Goal: Check status: Check status

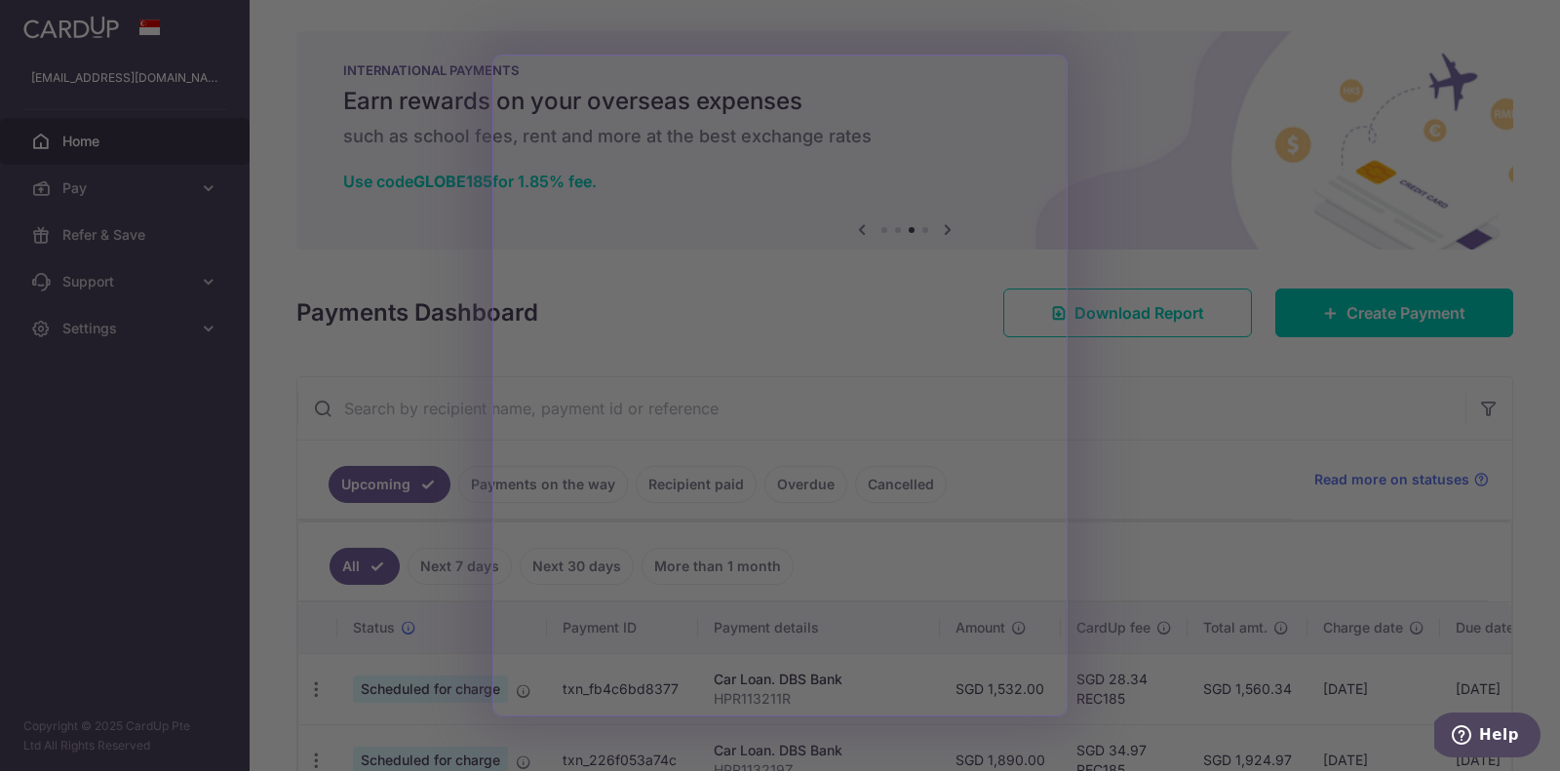
scroll to position [224, 0]
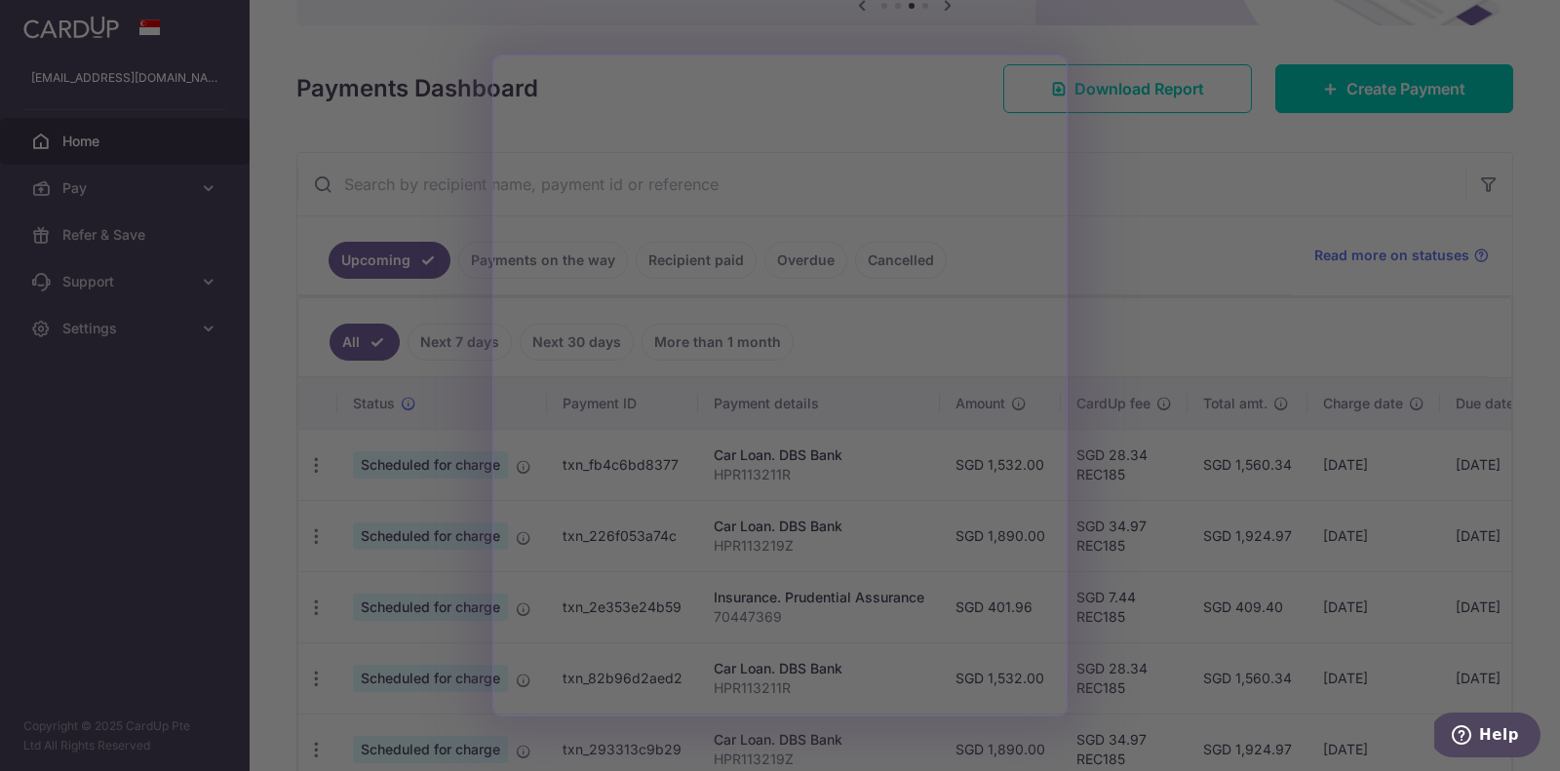
click at [1167, 133] on div at bounding box center [788, 389] width 1576 height 779
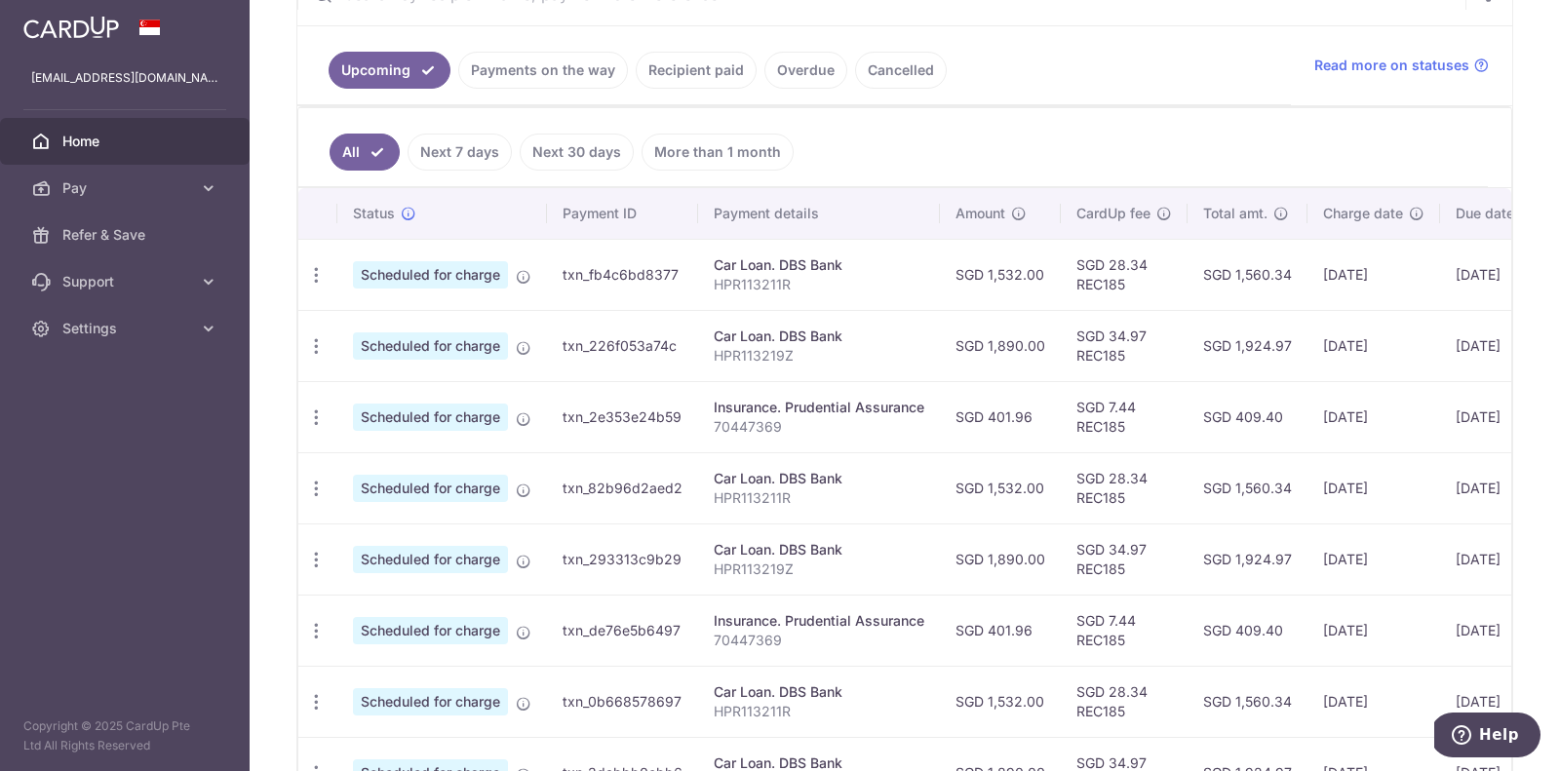
scroll to position [0, 0]
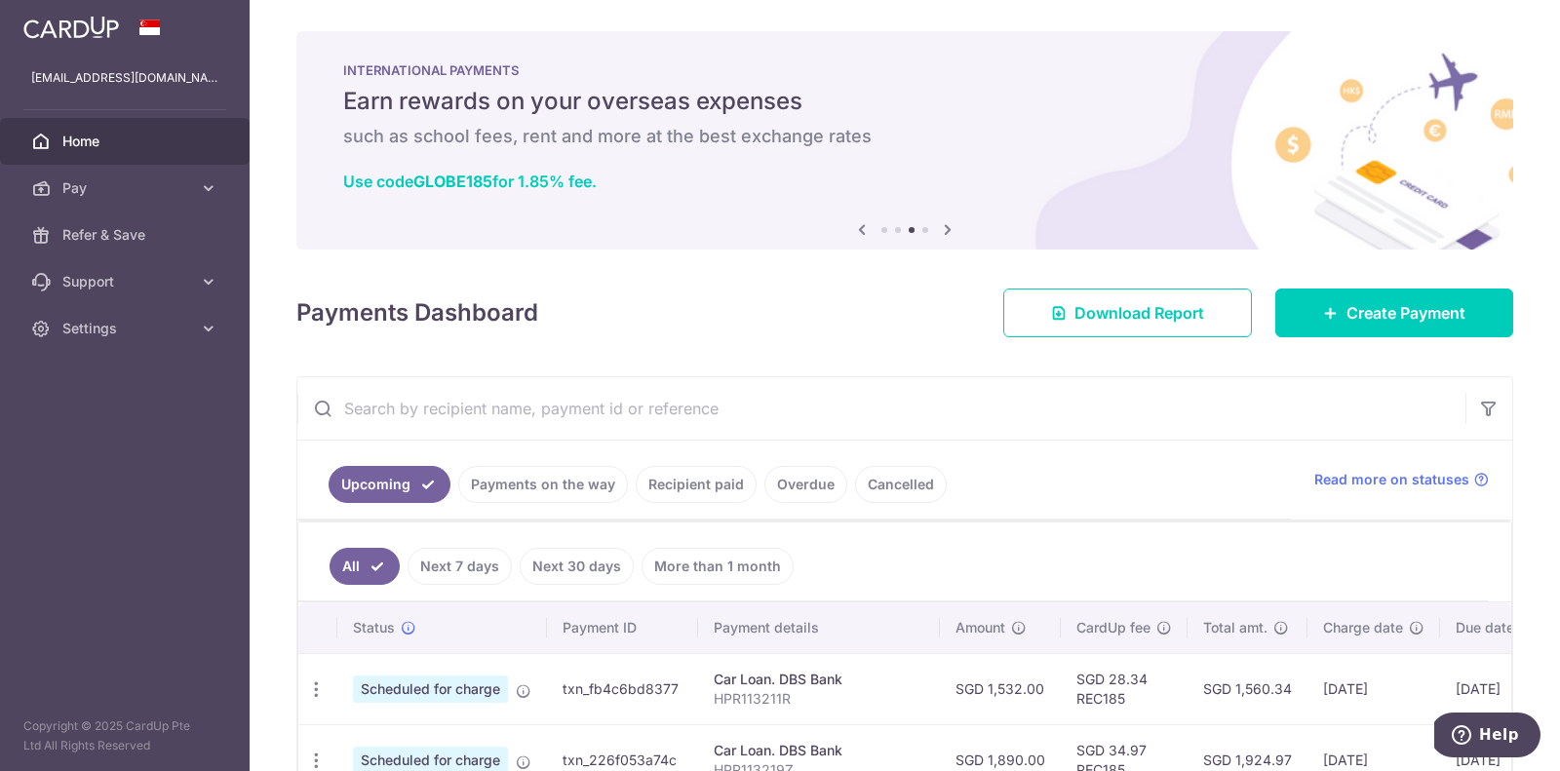
click at [672, 483] on link "Recipient paid" at bounding box center [696, 484] width 121 height 37
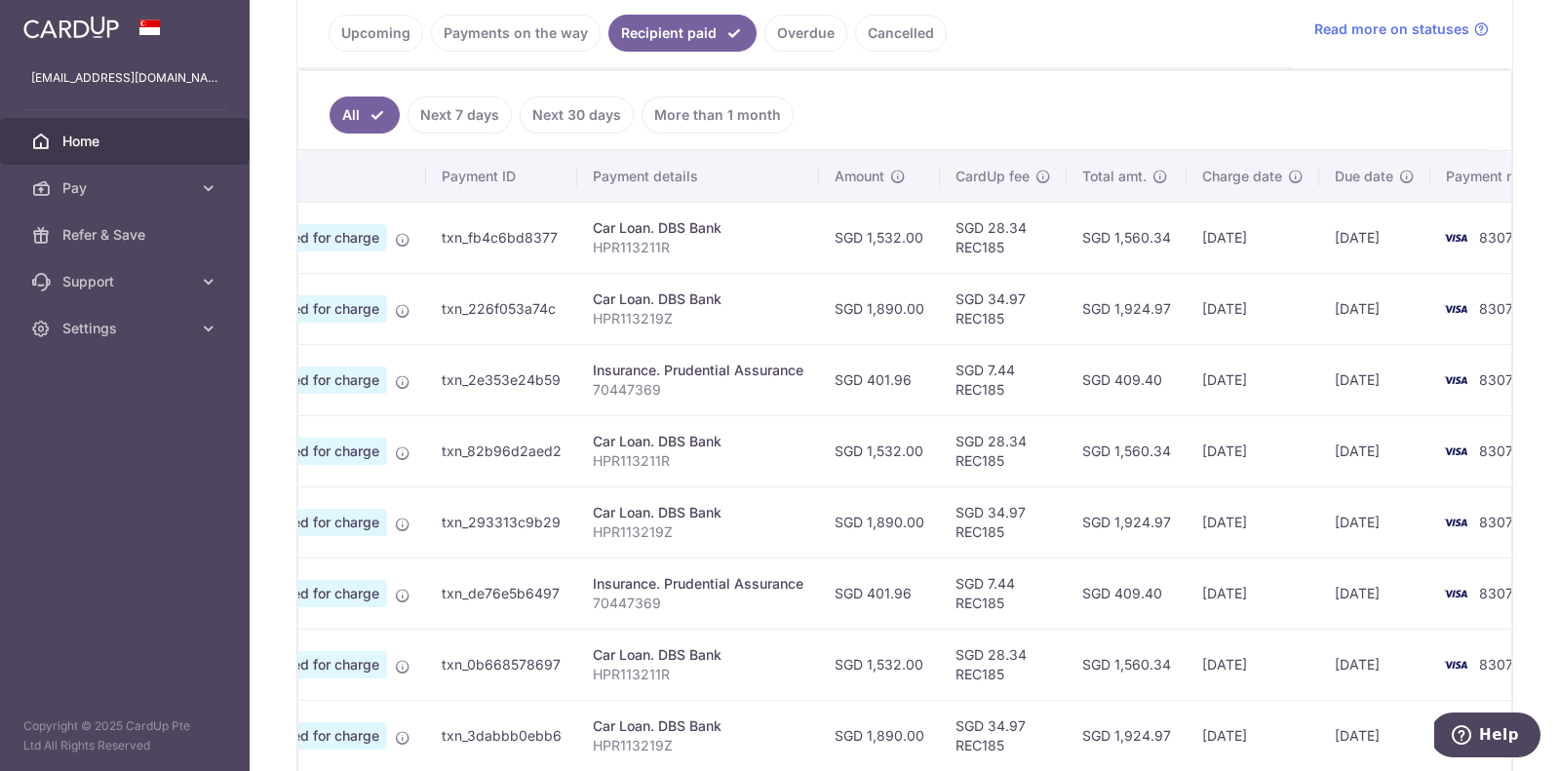
scroll to position [394, 0]
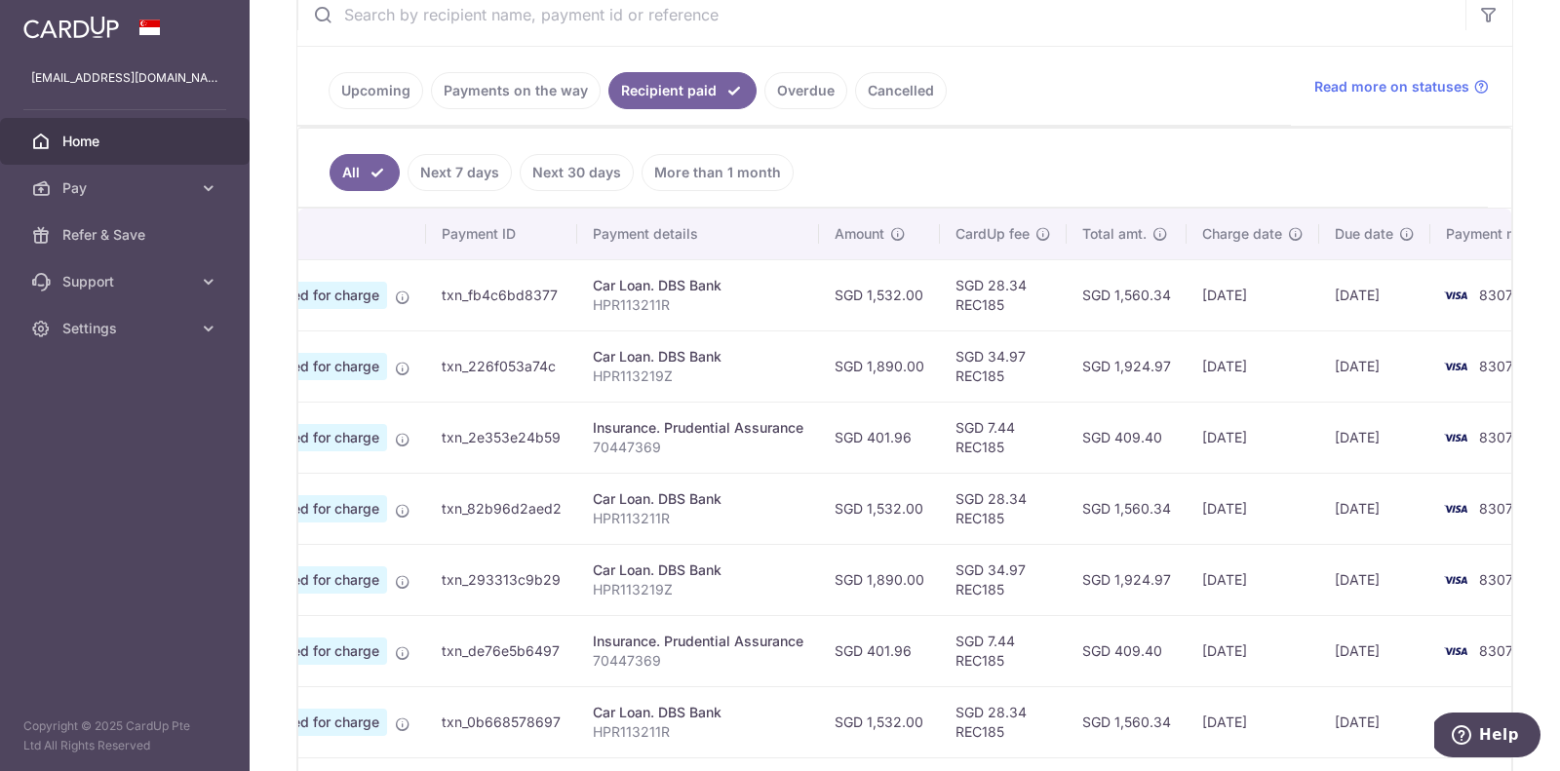
click at [832, 92] on link "Overdue" at bounding box center [805, 90] width 83 height 37
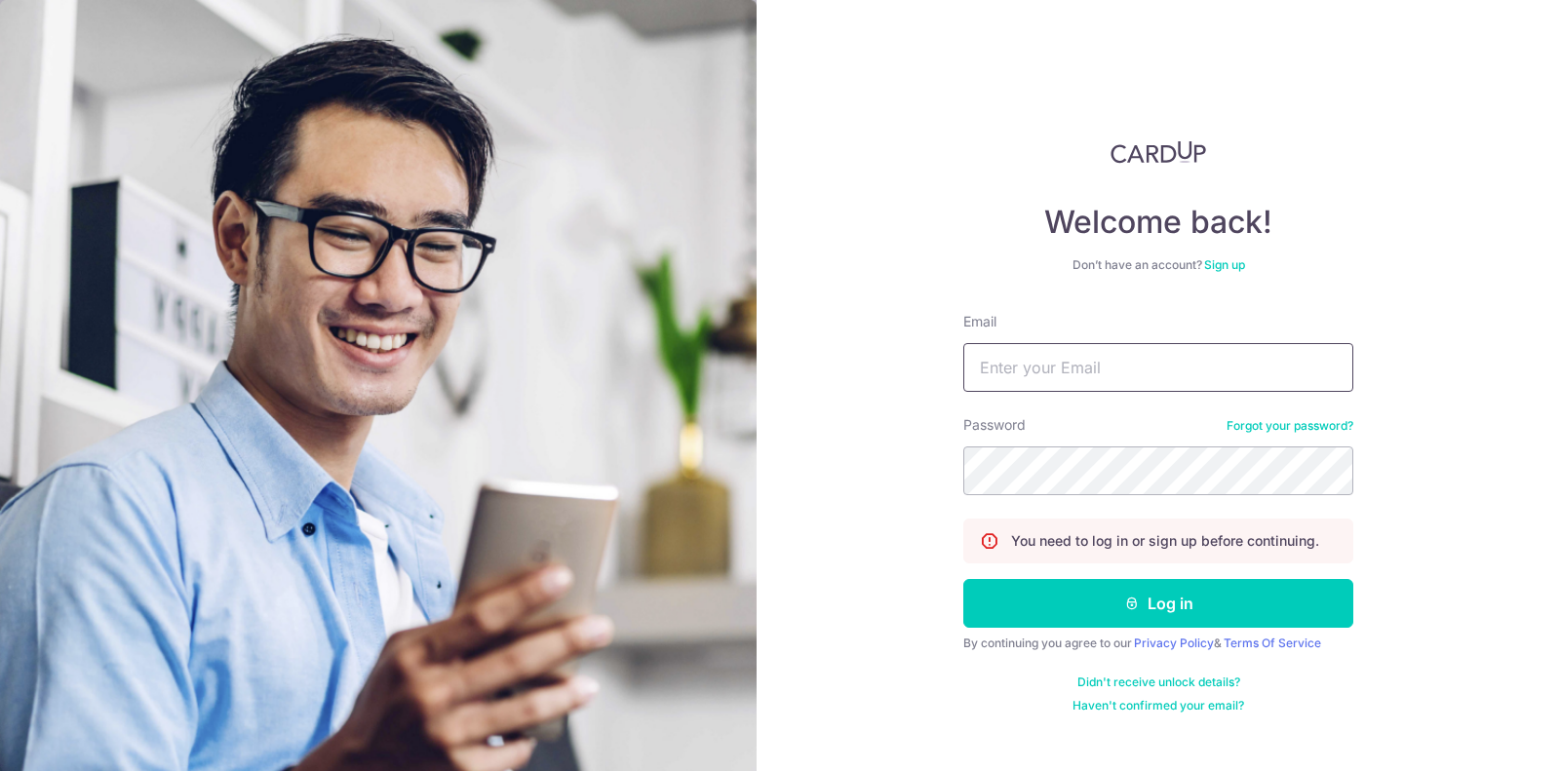
click at [1027, 383] on input "Email" at bounding box center [1158, 367] width 390 height 49
click at [1027, 382] on input "Email" at bounding box center [1158, 367] width 390 height 49
type input "[EMAIL_ADDRESS][DOMAIN_NAME]"
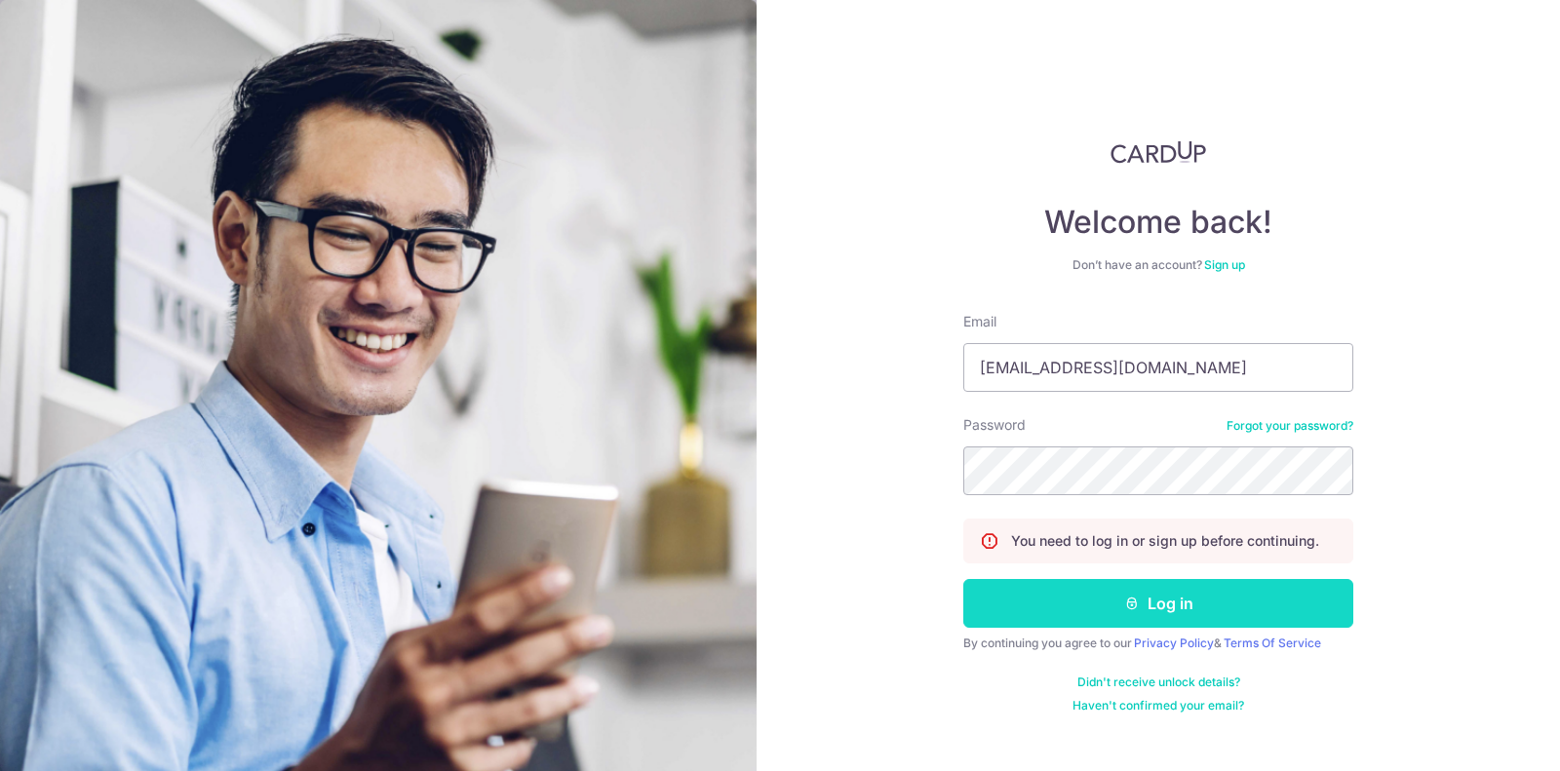
click at [1090, 598] on button "Log in" at bounding box center [1158, 603] width 390 height 49
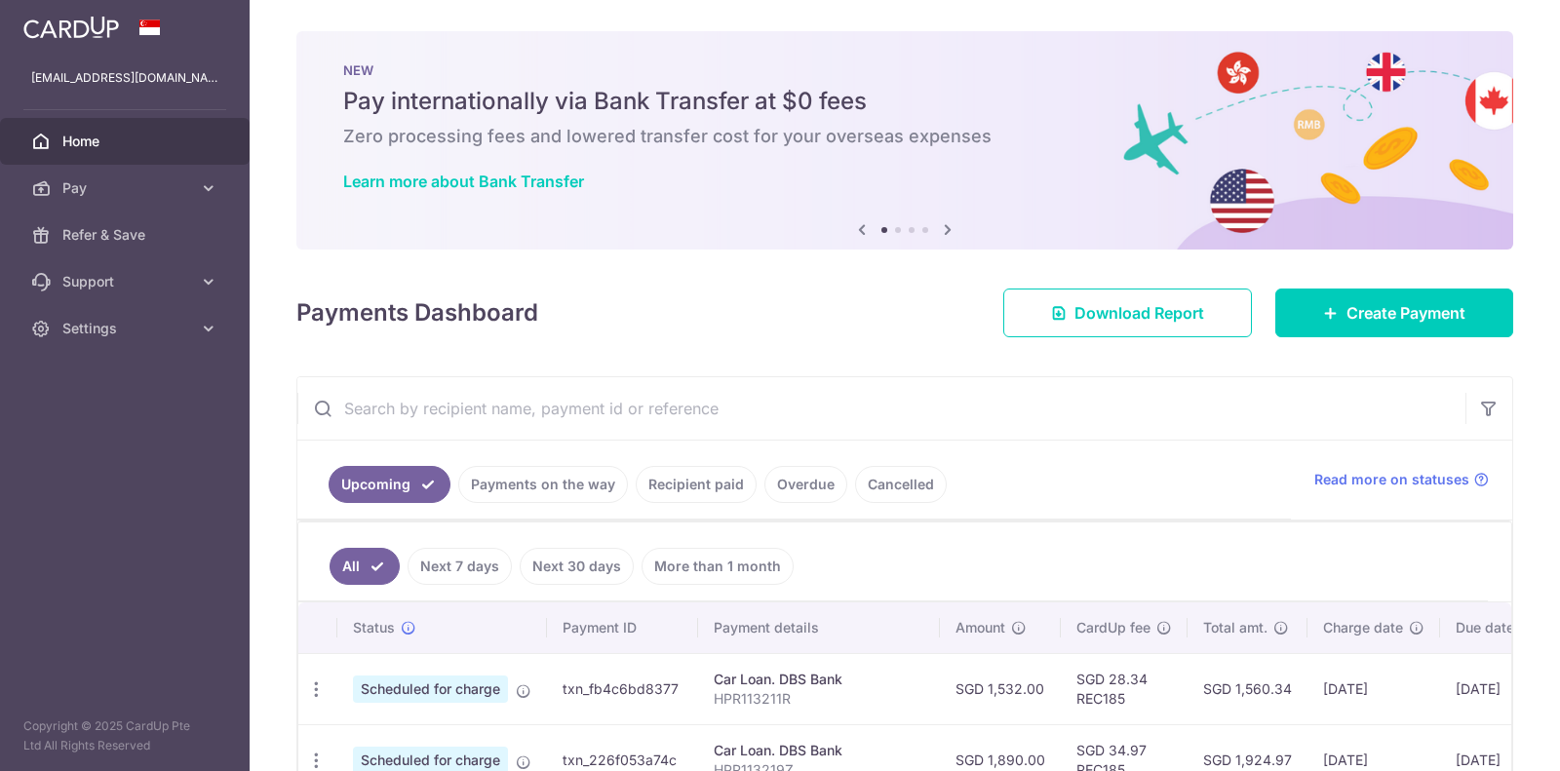
click at [687, 481] on link "Recipient paid" at bounding box center [696, 484] width 121 height 37
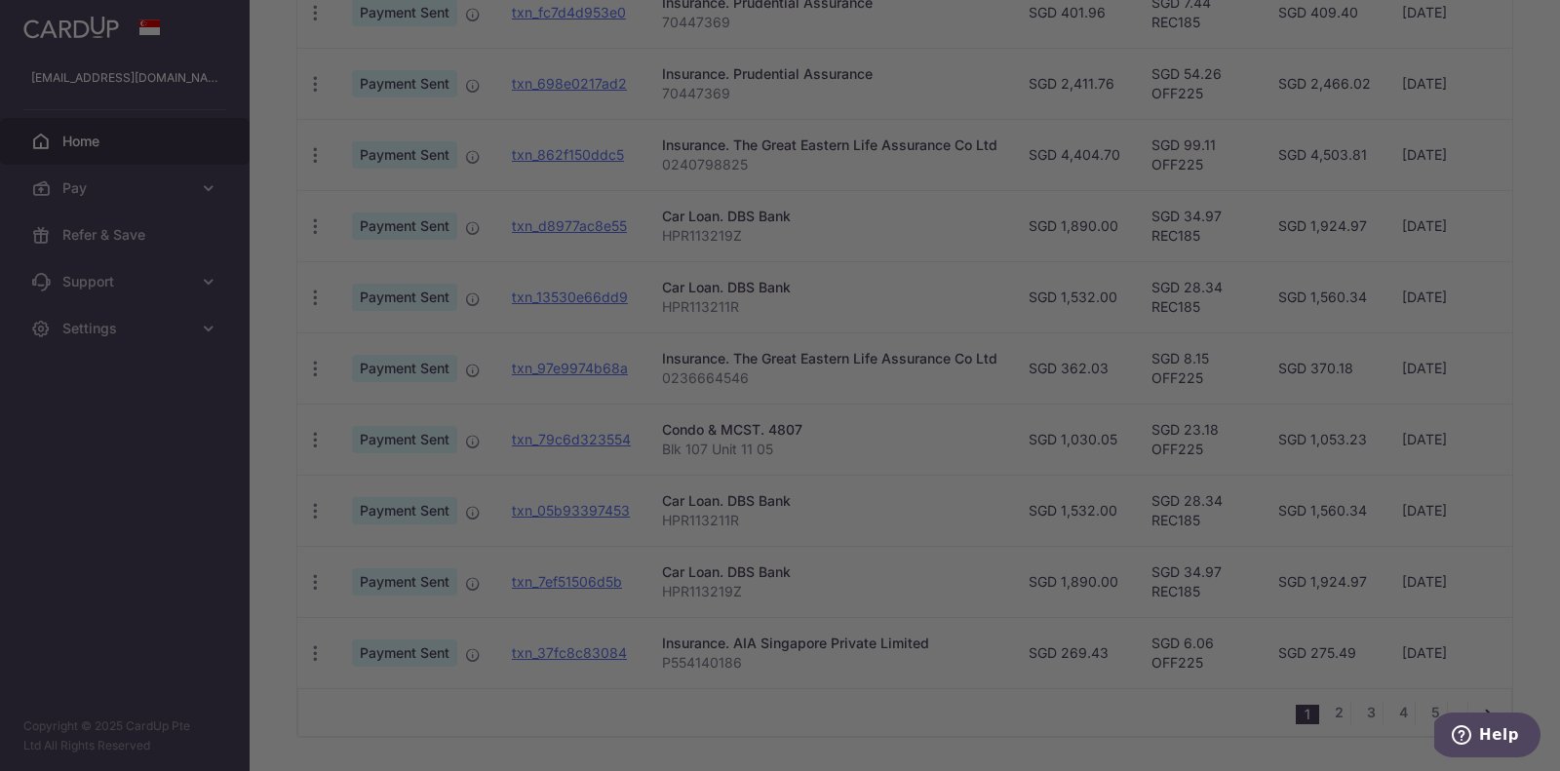
scroll to position [627, 0]
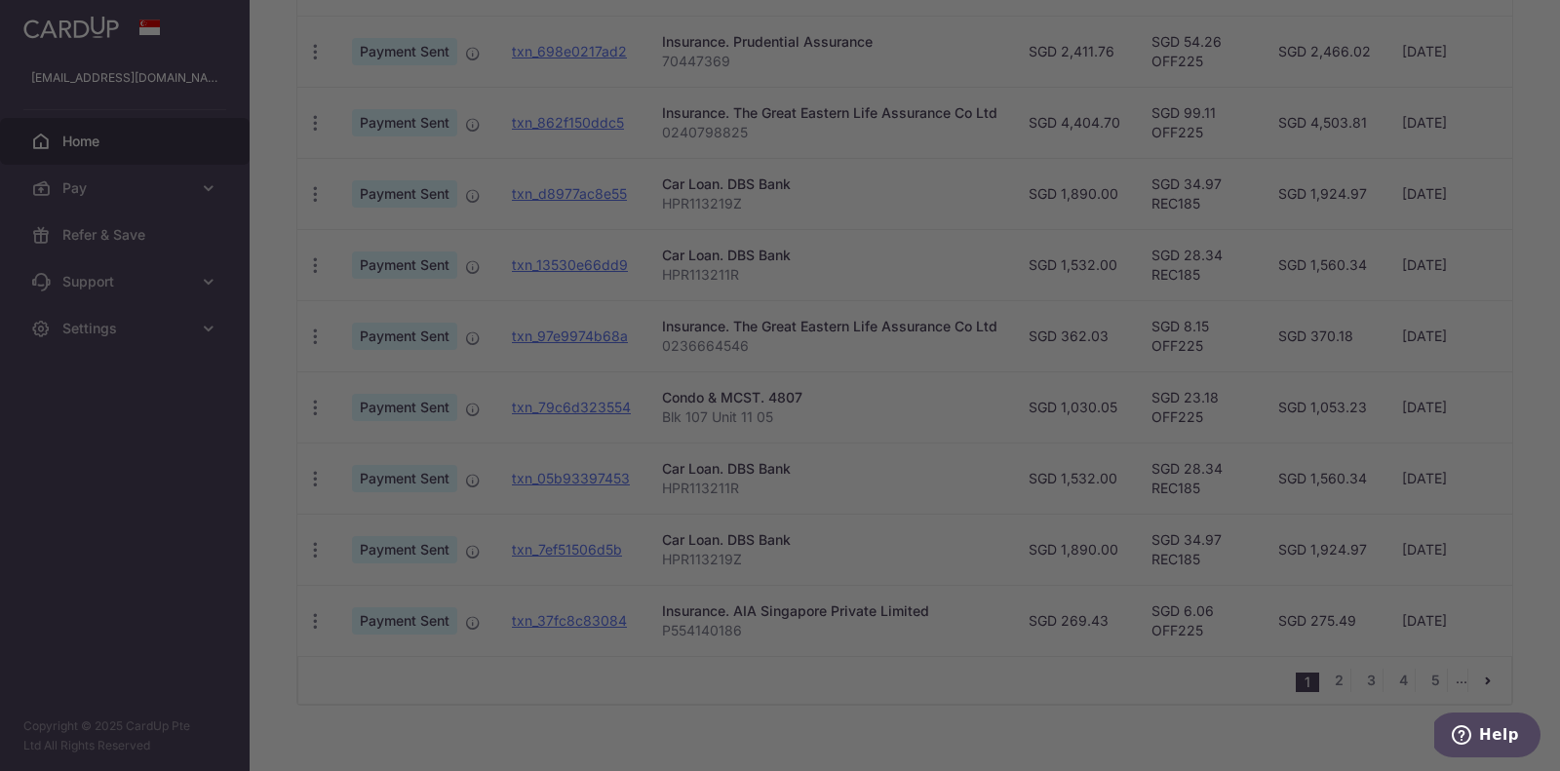
click at [1140, 694] on div at bounding box center [788, 389] width 1576 height 779
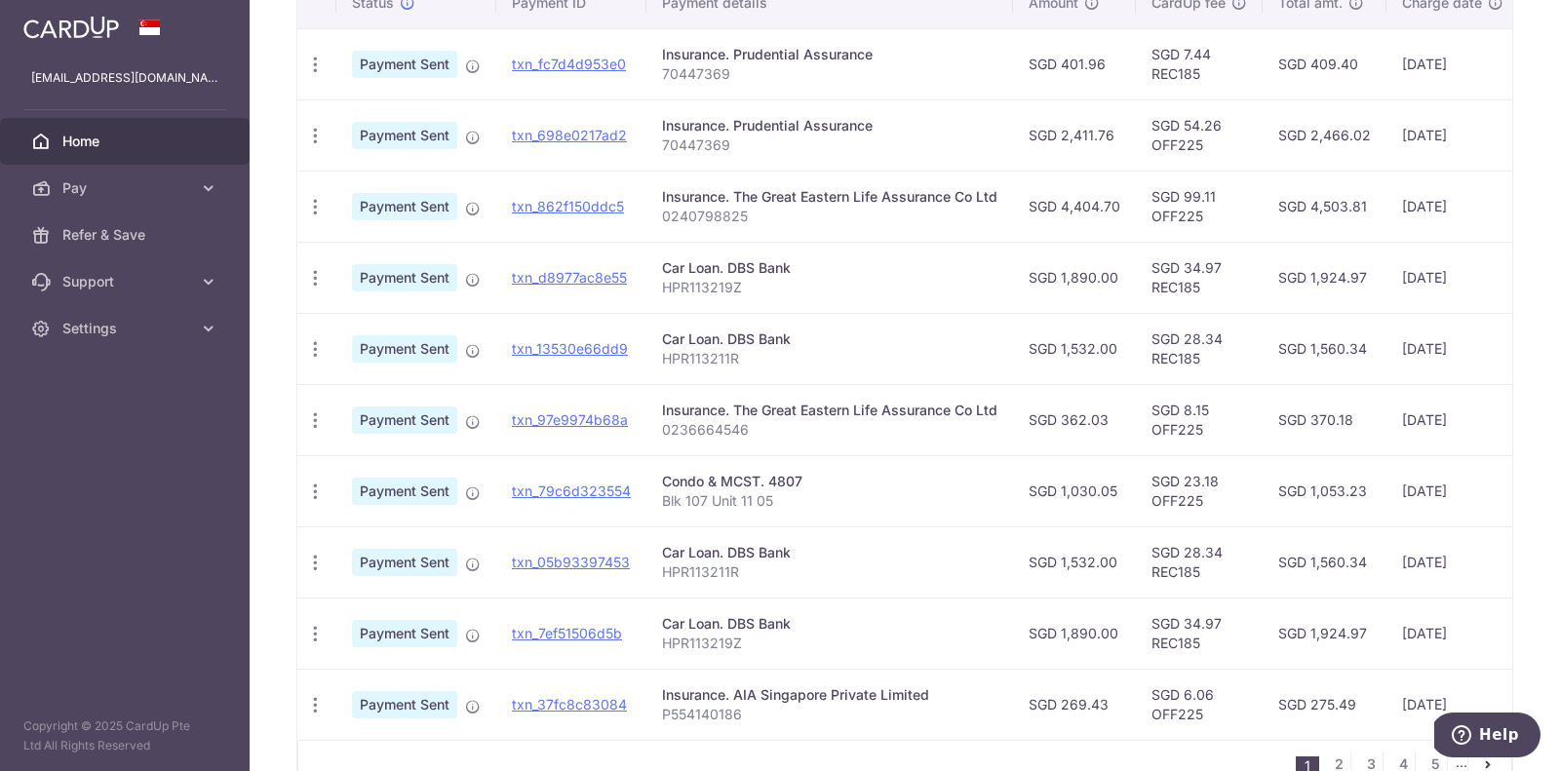
scroll to position [545, 0]
